Goal: Task Accomplishment & Management: Complete application form

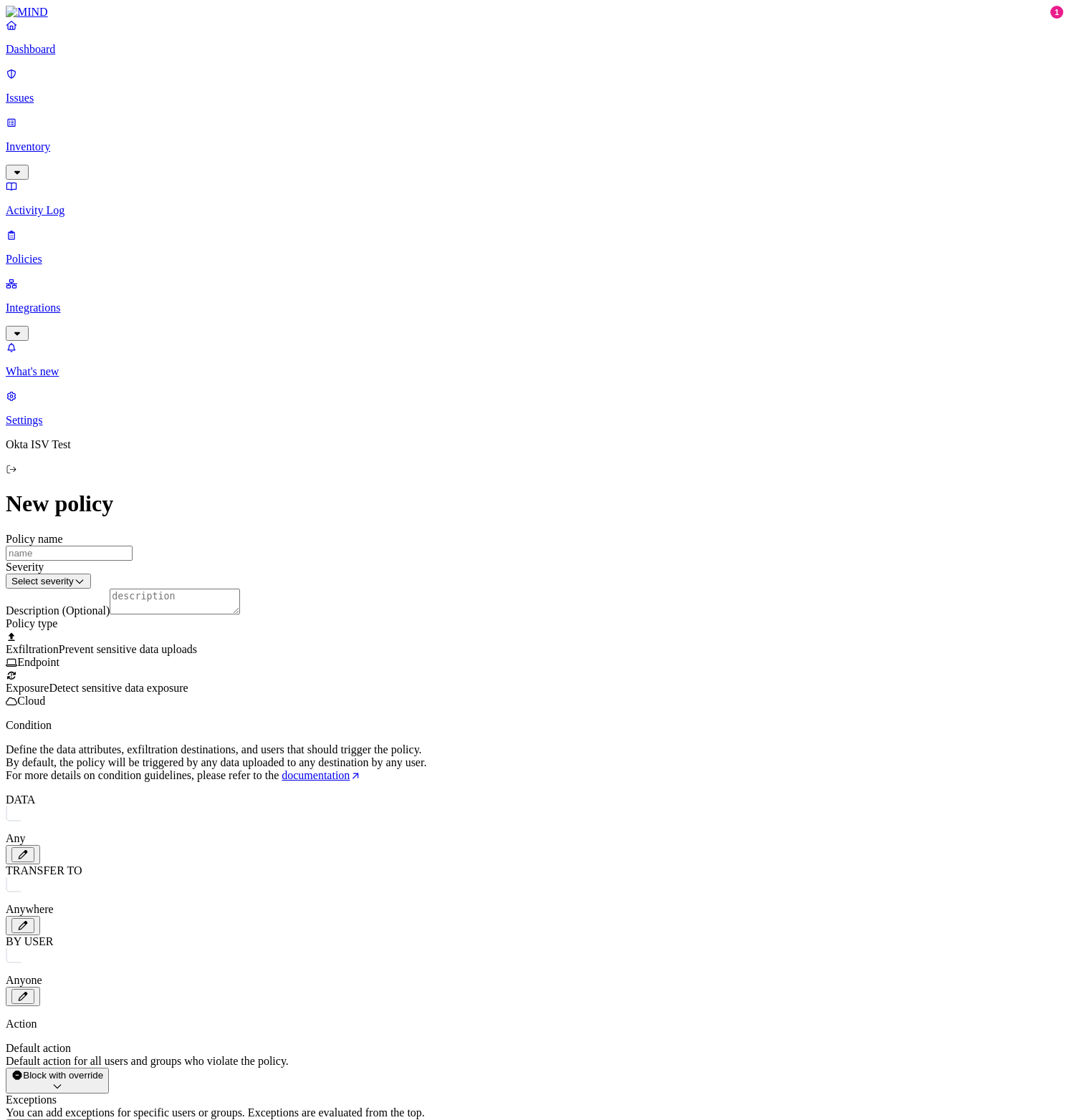
click at [82, 253] on p "Policies" at bounding box center [534, 259] width 1058 height 13
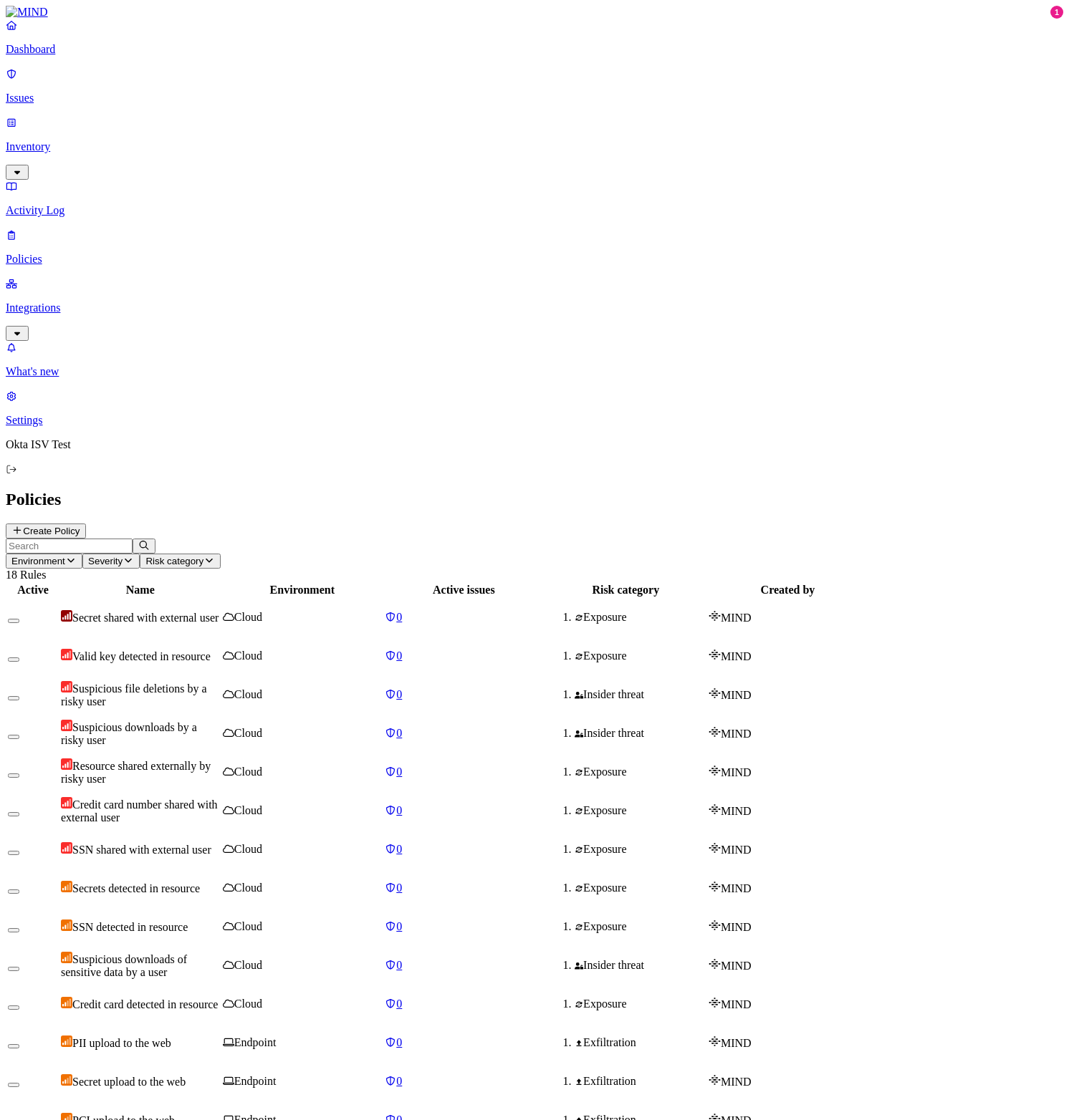
click at [86, 523] on button "Create Policy" at bounding box center [45, 531] width 80 height 15
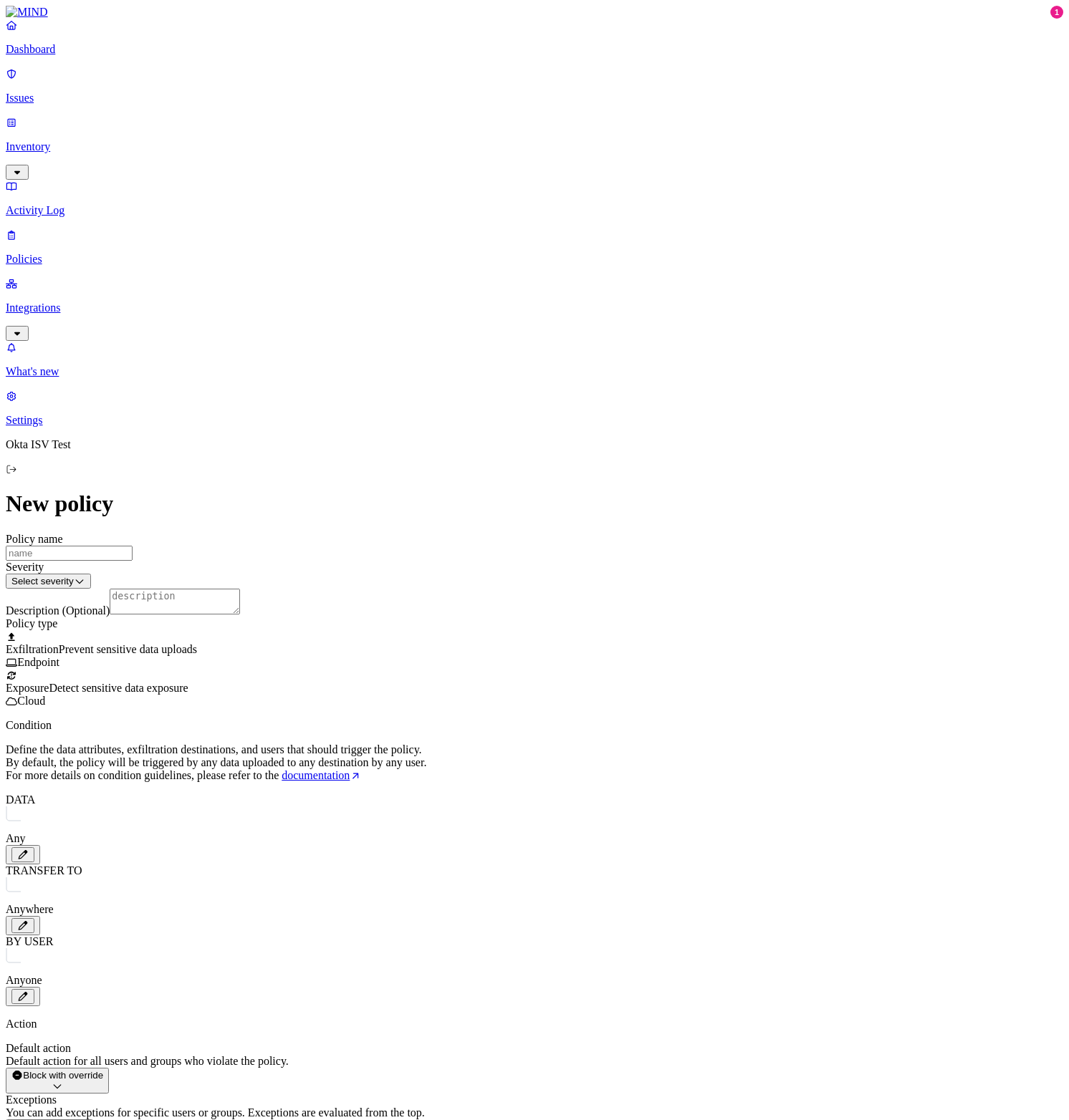
scroll to position [102, 0]
click at [29, 851] on icon "button" at bounding box center [23, 855] width 11 height 9
click at [787, 794] on div "DATA Any TRANSFER TO Anywhere BY USER Anyone" at bounding box center [534, 899] width 1058 height 212
click at [28, 992] on icon "button" at bounding box center [23, 997] width 9 height 9
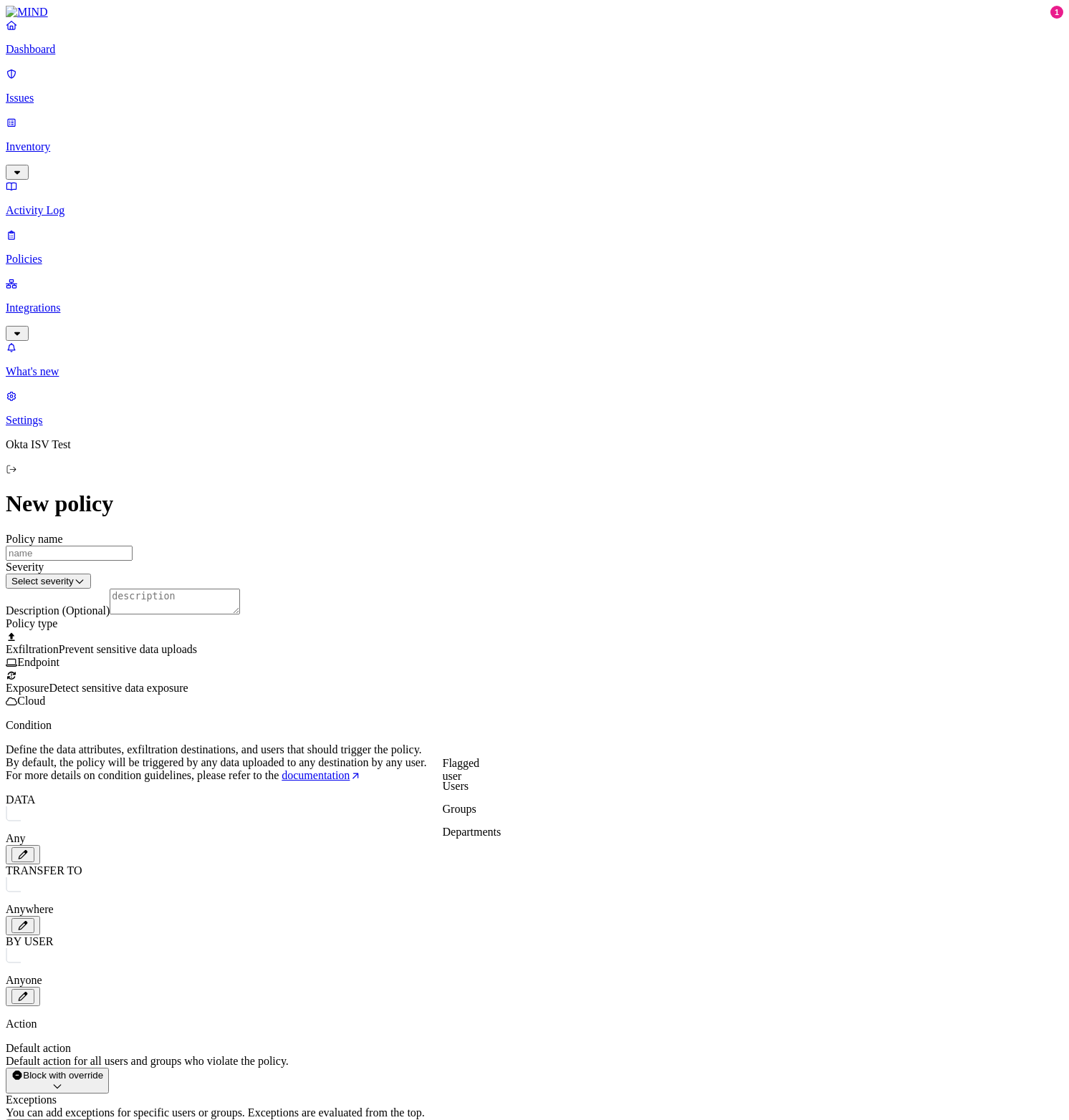
click at [477, 815] on label "Groups" at bounding box center [459, 808] width 34 height 12
click at [29, 992] on icon "button" at bounding box center [23, 997] width 11 height 9
click at [468, 792] on label "Users" at bounding box center [455, 785] width 26 height 12
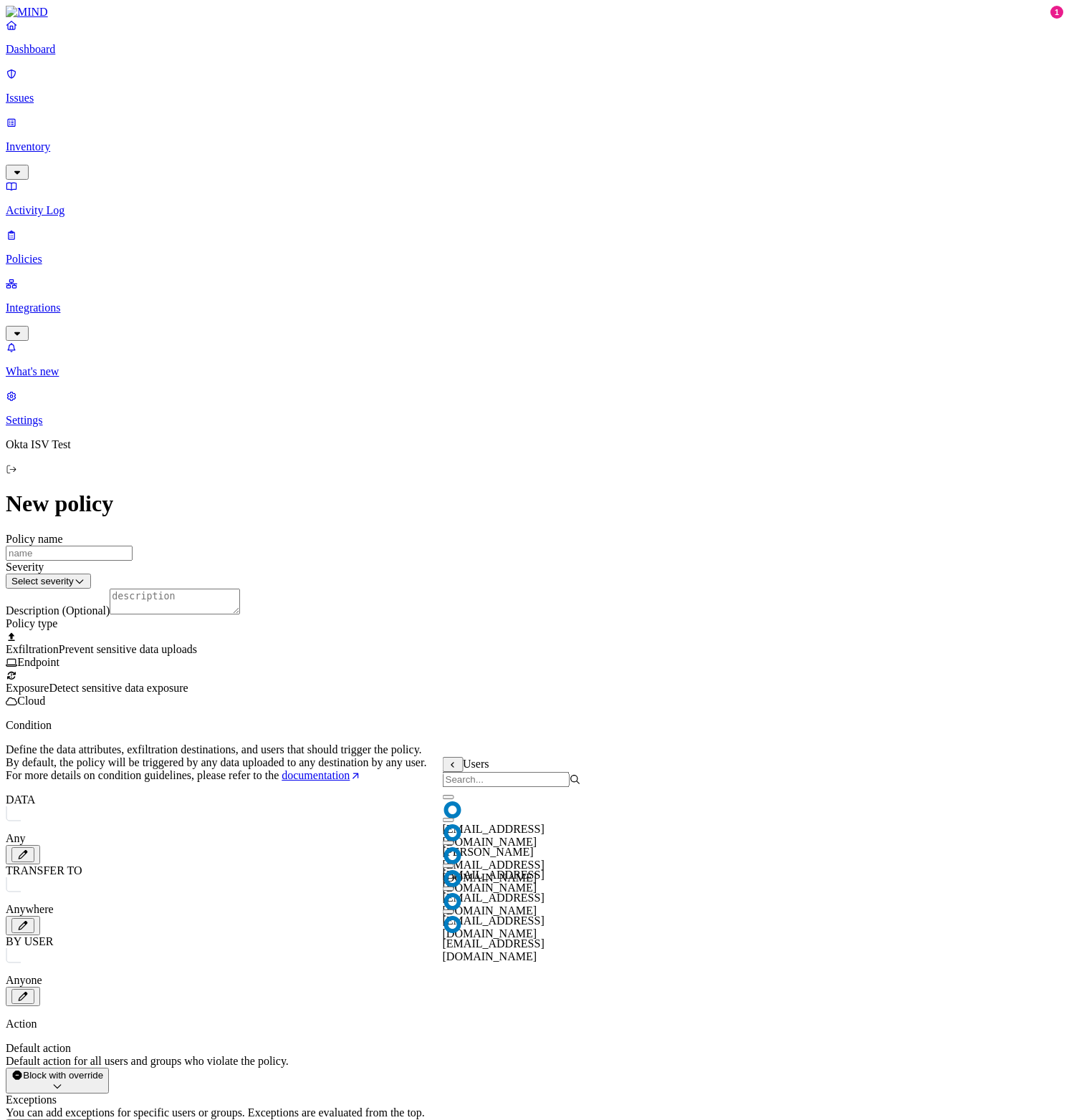
click at [520, 794] on div "DATA Any TRANSFER TO Anywhere BY USER Anyone" at bounding box center [534, 899] width 1058 height 212
